Goal: Task Accomplishment & Management: Use online tool/utility

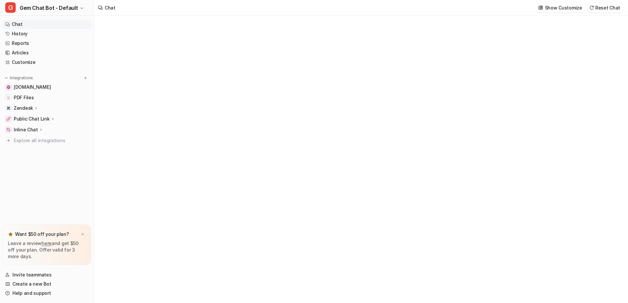
type textarea "**********"
click at [42, 34] on link "History" at bounding box center [47, 33] width 89 height 9
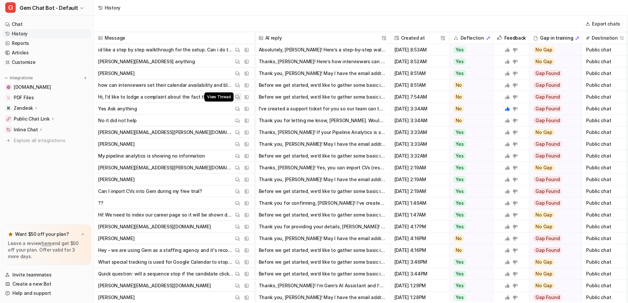
click at [236, 97] on img at bounding box center [237, 97] width 5 height 5
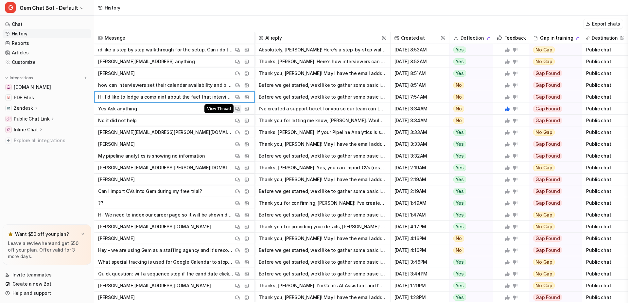
click at [238, 107] on img at bounding box center [237, 108] width 5 height 5
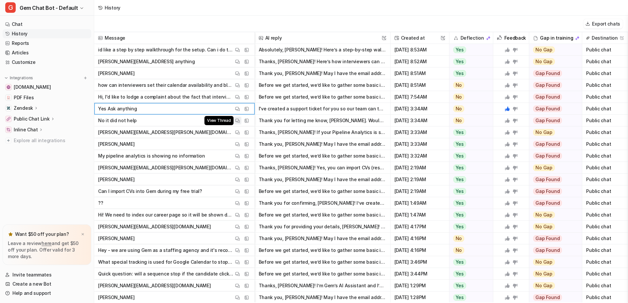
click at [235, 120] on img at bounding box center [237, 120] width 5 height 5
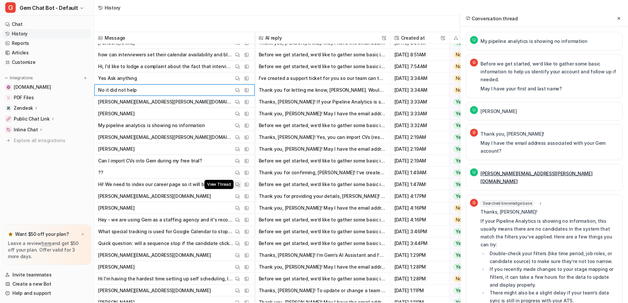
scroll to position [34, 0]
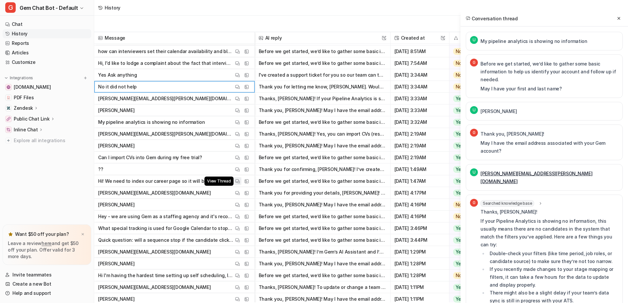
click at [237, 181] on img at bounding box center [237, 181] width 5 height 5
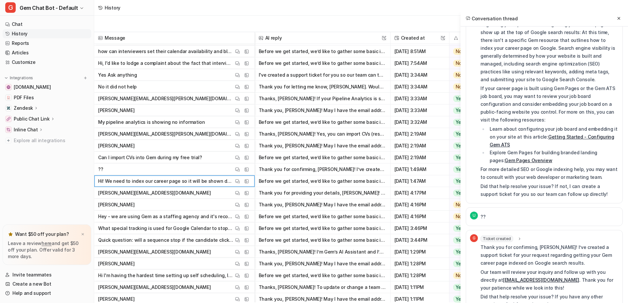
scroll to position [0, 0]
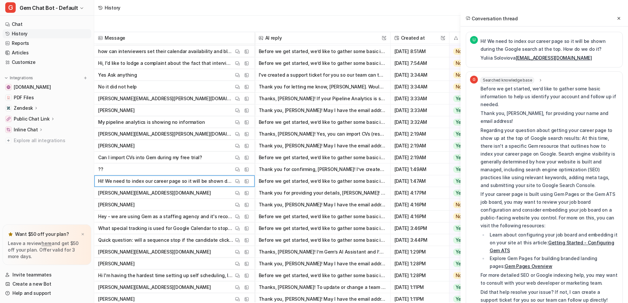
click at [580, 49] on p "Hi! We need to index our career page so it will be shown during the Google sear…" at bounding box center [550, 45] width 138 height 16
drag, startPoint x: 580, startPoint y: 60, endPoint x: 479, endPoint y: 43, distance: 102.5
click at [481, 41] on div "Hi! We need to index our career page so it will be shown during the Google sear…" at bounding box center [550, 49] width 138 height 25
copy div "Hi! We need to index our career page so it will be shown during the Google sear…"
